Goal: Information Seeking & Learning: Check status

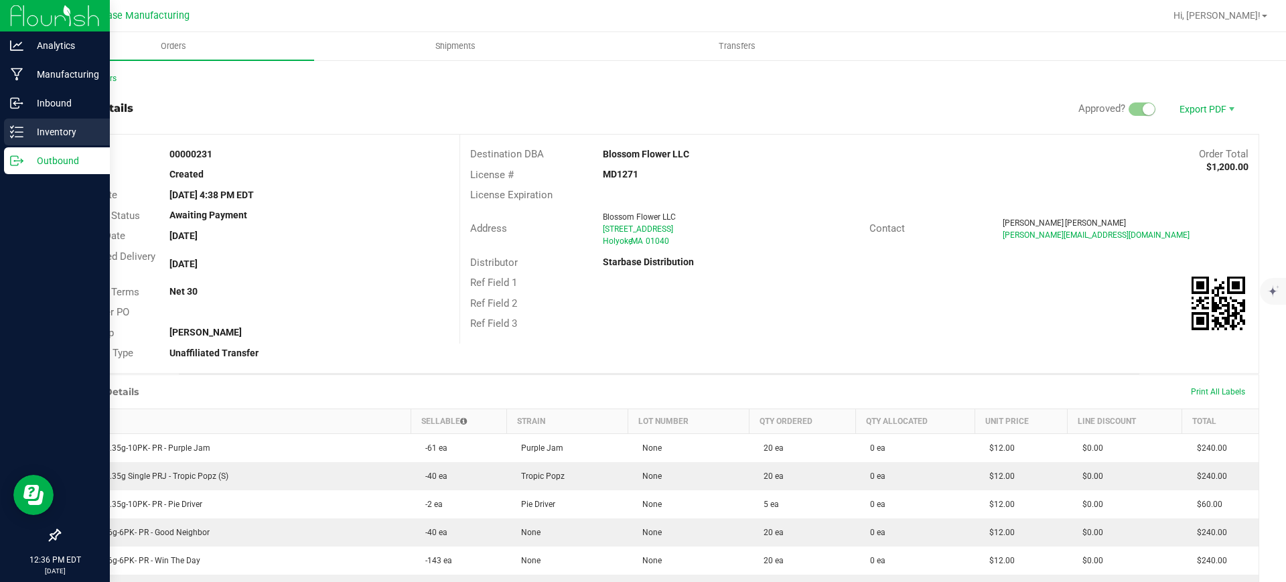
click at [71, 129] on p "Inventory" at bounding box center [63, 132] width 80 height 16
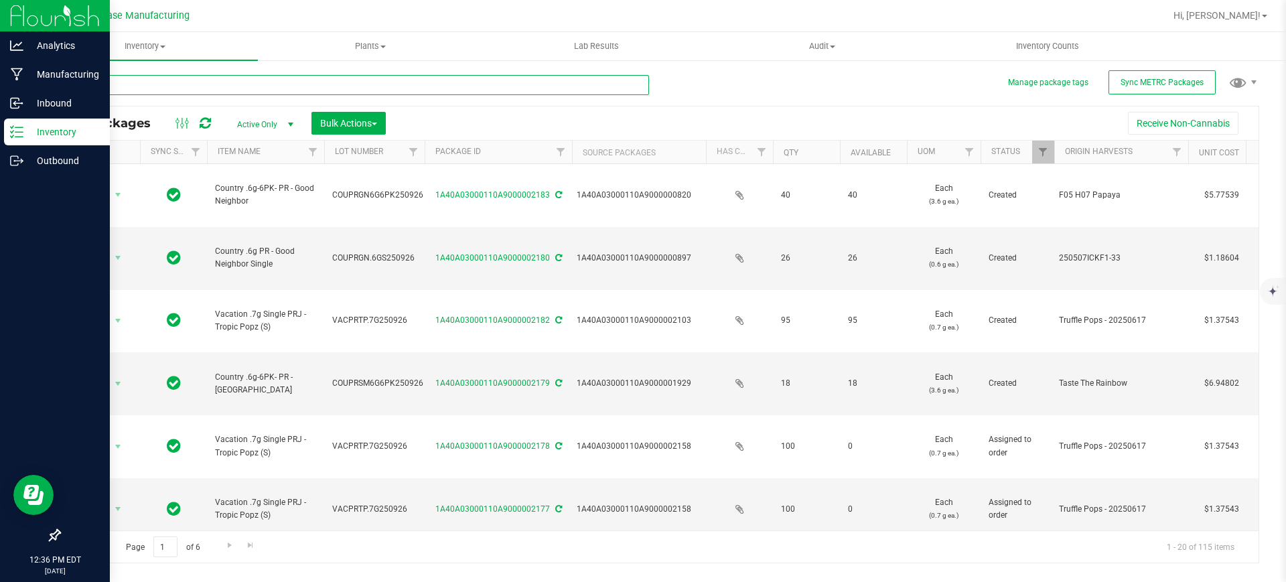
click at [187, 82] on input "text" at bounding box center [354, 85] width 590 height 20
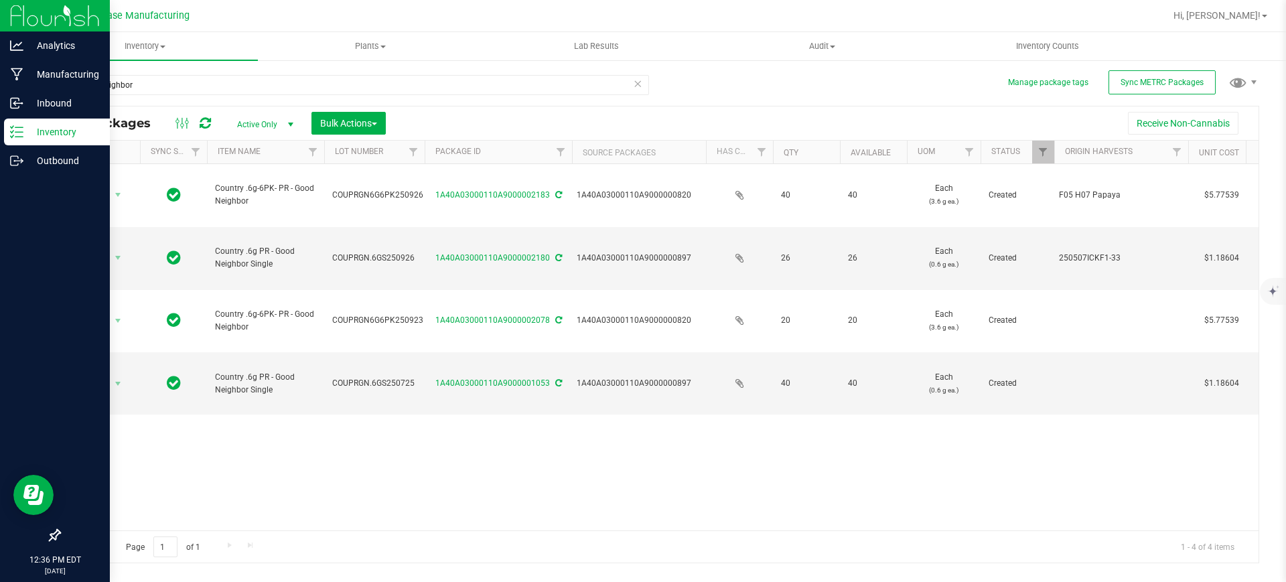
click at [795, 72] on div "good neighbor All Packages Active Only Active Only Lab Samples Locked All Exter…" at bounding box center [659, 312] width 1200 height 501
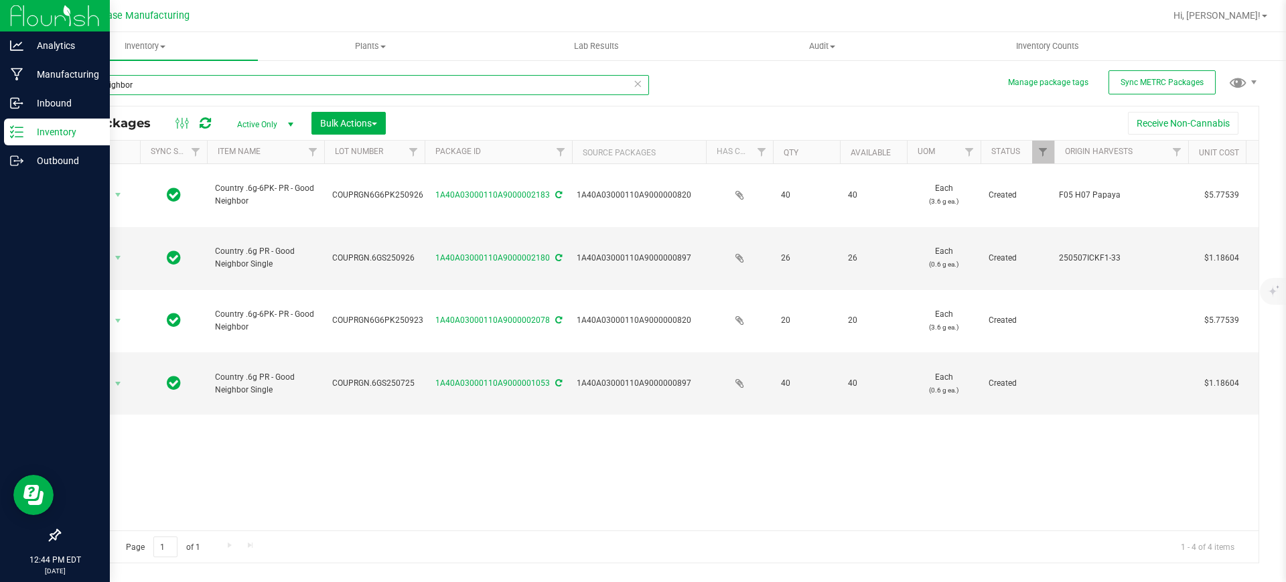
click at [203, 76] on input "good neighbor" at bounding box center [354, 85] width 590 height 20
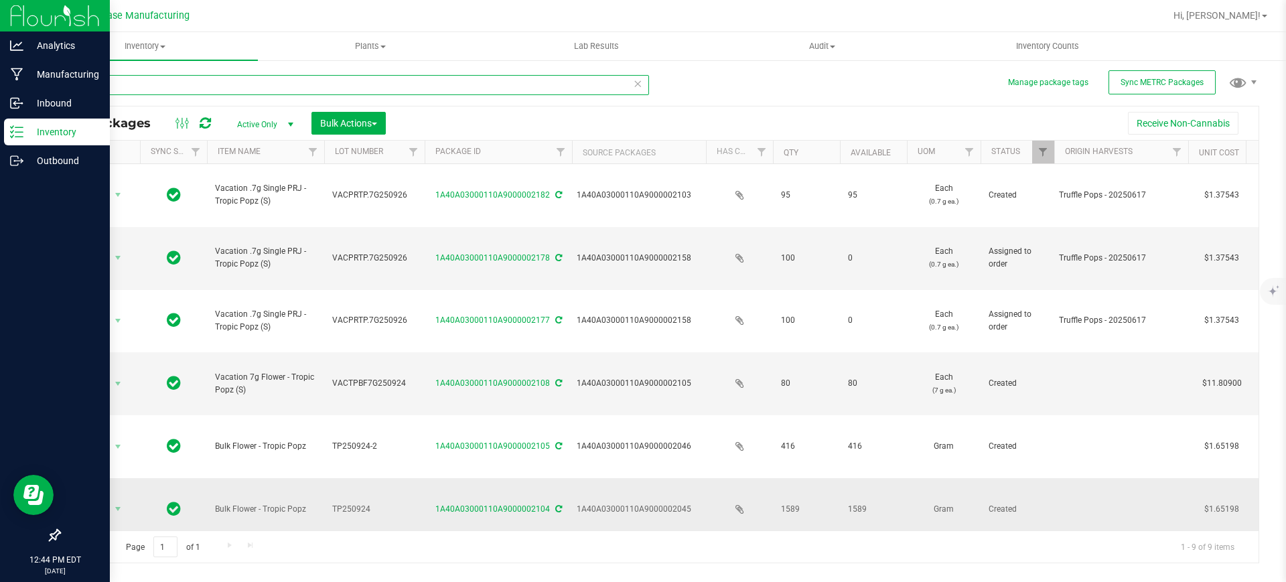
type input "tropic"
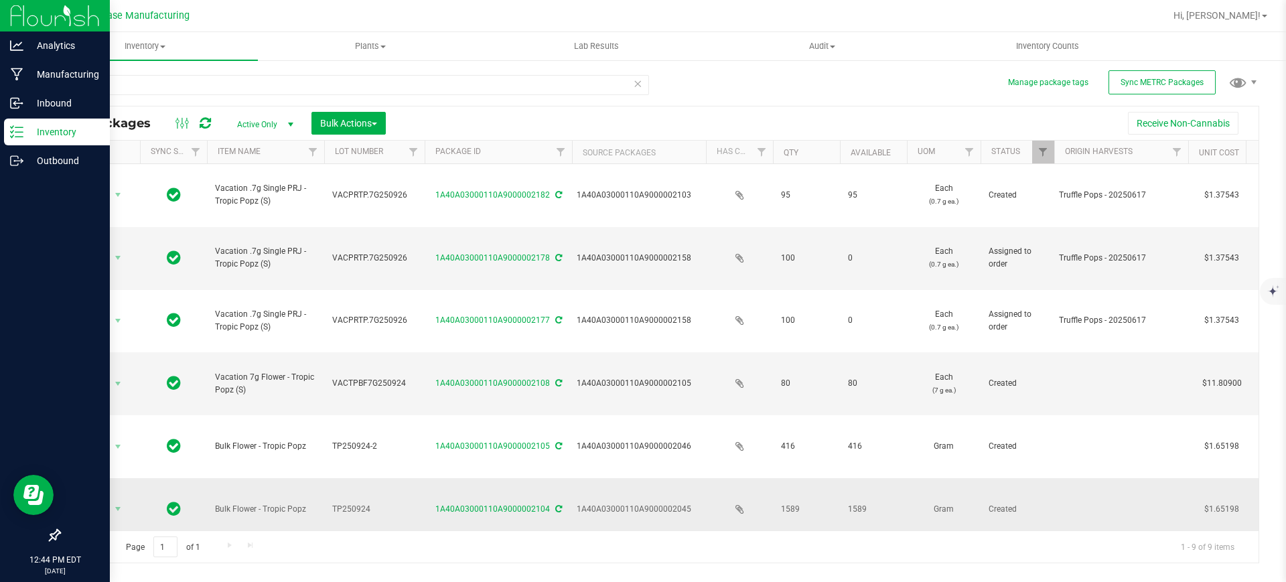
click at [398, 503] on span "TP250924" at bounding box center [374, 509] width 84 height 13
click at [911, 478] on td "Gram" at bounding box center [944, 509] width 74 height 63
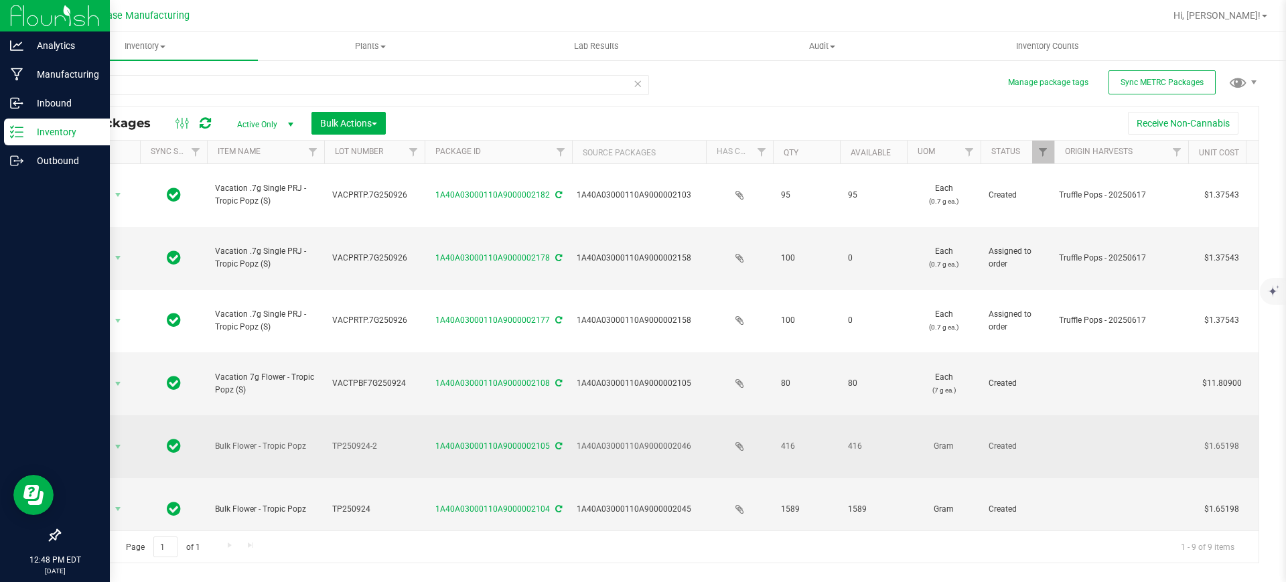
click at [909, 415] on td "Gram" at bounding box center [944, 446] width 74 height 63
